Goal: Task Accomplishment & Management: Manage account settings

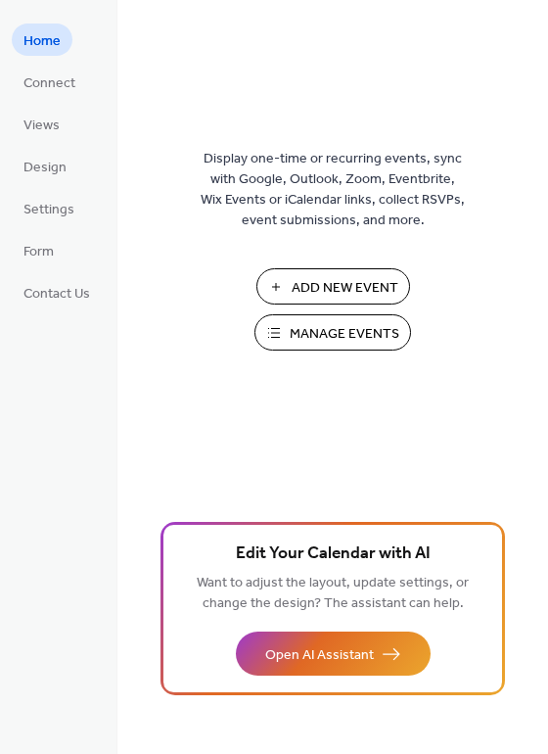
click at [326, 330] on span "Manage Events" at bounding box center [345, 334] width 110 height 21
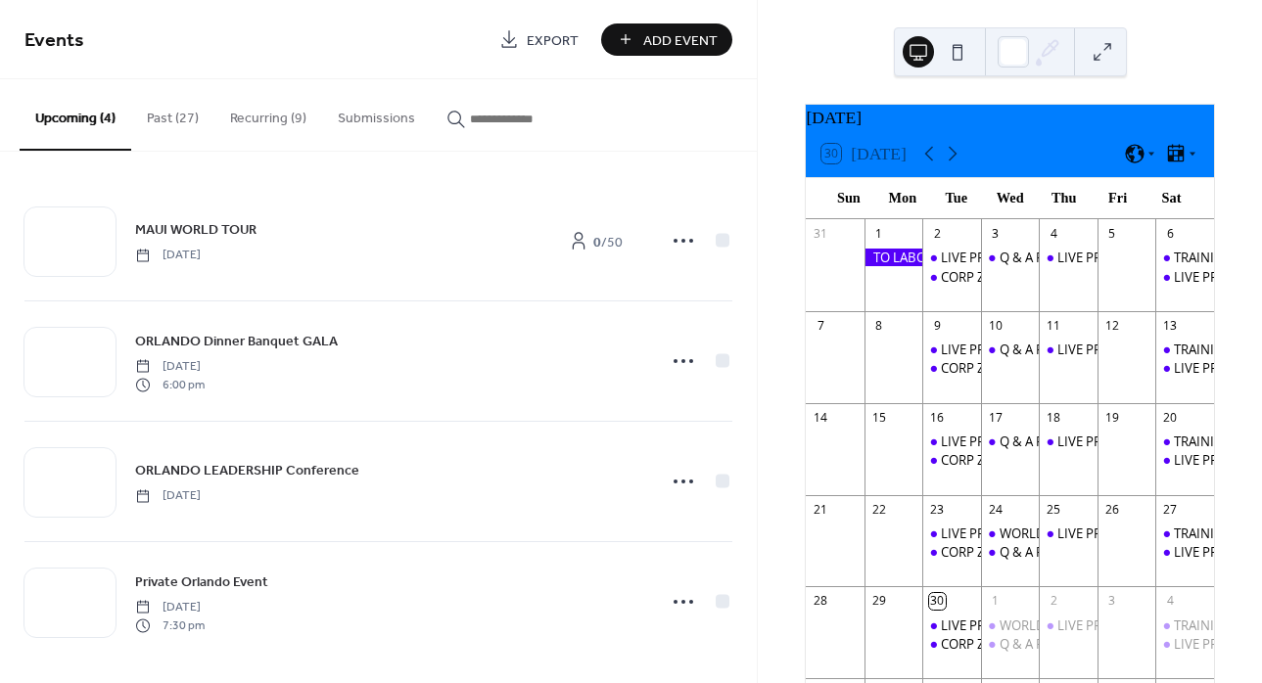
click at [263, 117] on button "Recurring (9)" at bounding box center [268, 113] width 108 height 69
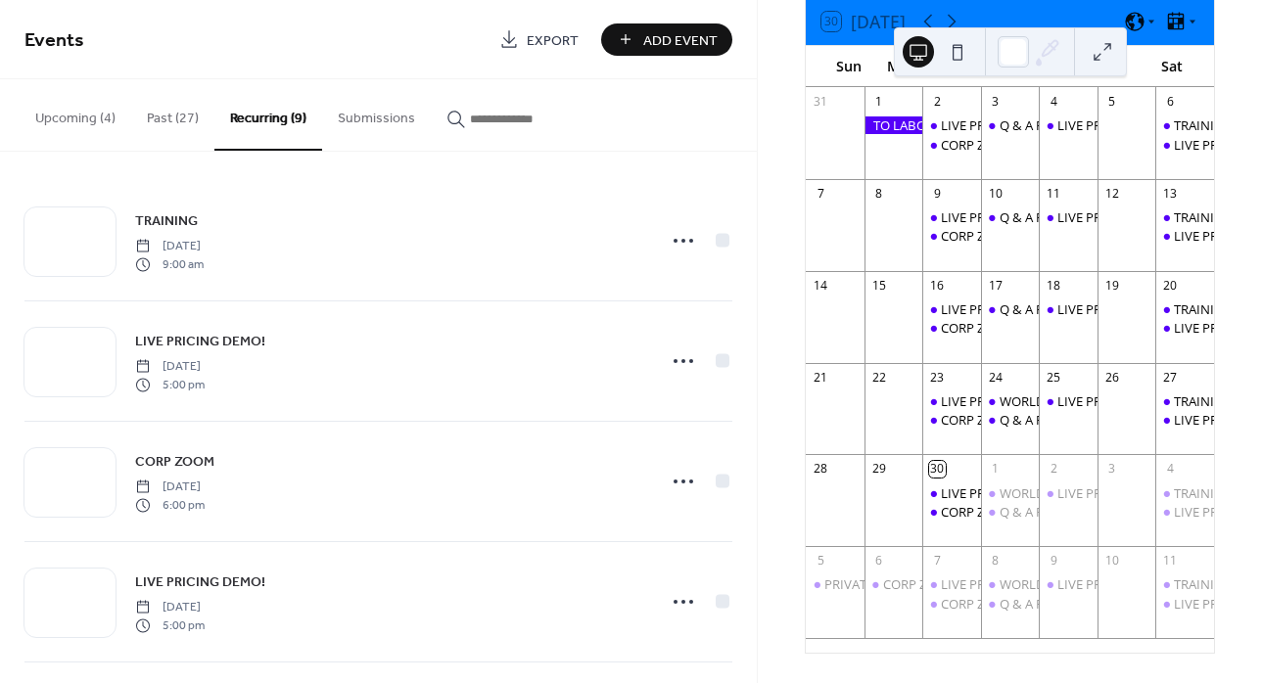
scroll to position [144, 0]
